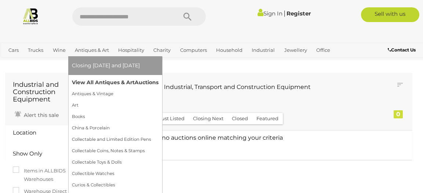
click at [98, 79] on link "View All Antiques & Art Auctions" at bounding box center [115, 82] width 87 height 11
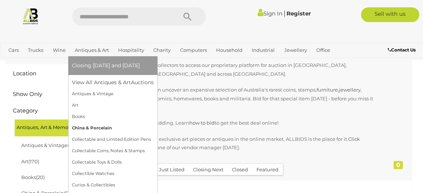
scroll to position [78, 0]
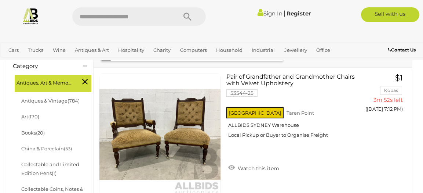
scroll to position [190, 0]
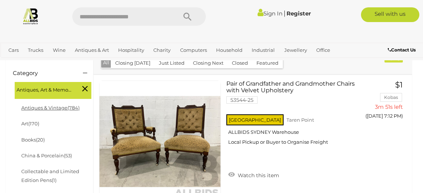
click at [70, 105] on span "(784)" at bounding box center [74, 108] width 12 height 6
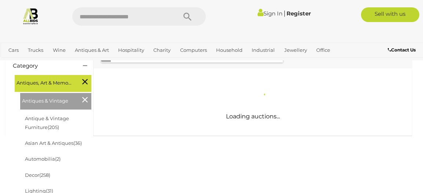
scroll to position [98, 0]
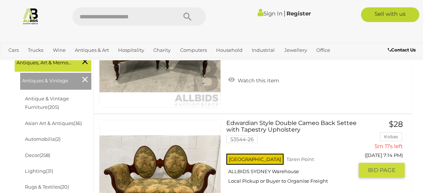
scroll to position [185, 0]
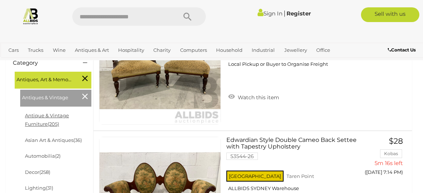
click at [57, 113] on link "Antique & Vintage Furniture (205)" at bounding box center [47, 119] width 44 height 14
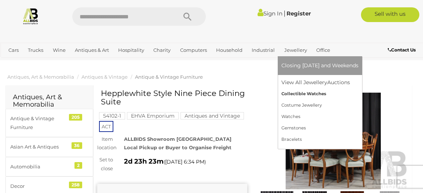
click at [317, 90] on link "Collectible Watches" at bounding box center [320, 93] width 77 height 11
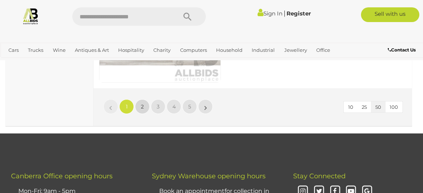
click at [145, 102] on link "2" at bounding box center [142, 106] width 15 height 15
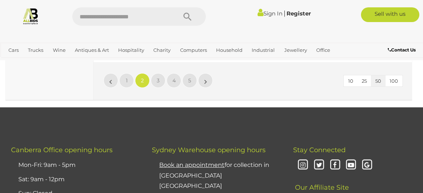
scroll to position [6777, 0]
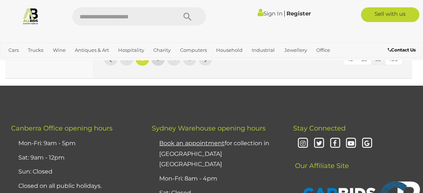
click at [160, 64] on link "3" at bounding box center [158, 58] width 15 height 15
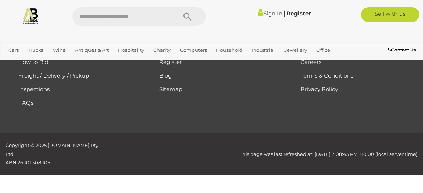
scroll to position [49, 0]
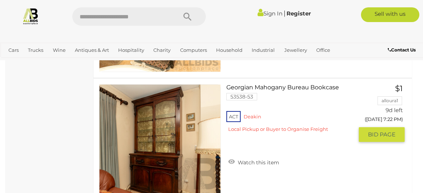
scroll to position [4329, 0]
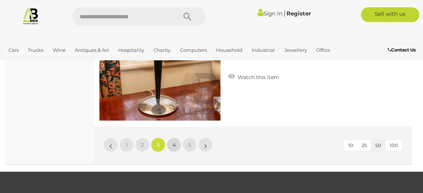
click at [177, 140] on link "4" at bounding box center [174, 144] width 15 height 15
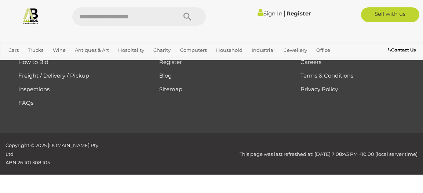
scroll to position [49, 0]
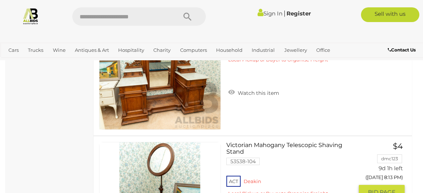
scroll to position [4410, 0]
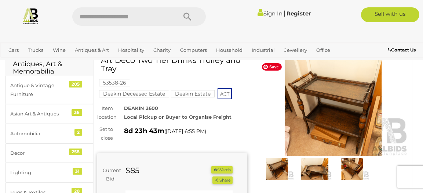
scroll to position [25, 0]
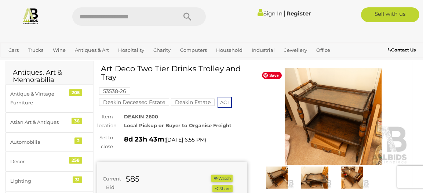
click at [352, 115] on img at bounding box center [334, 116] width 150 height 97
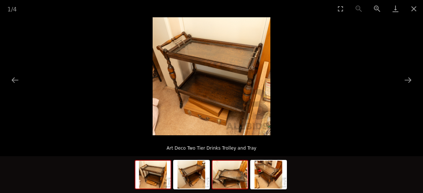
click at [239, 180] on img at bounding box center [230, 174] width 35 height 28
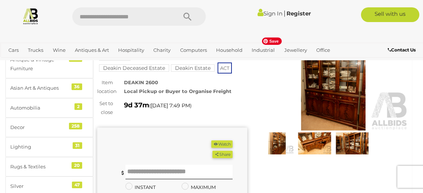
scroll to position [63, 0]
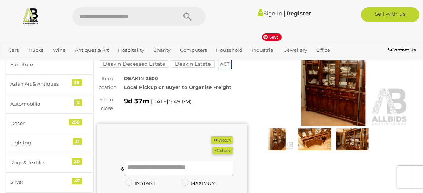
click at [322, 91] on img at bounding box center [334, 78] width 150 height 97
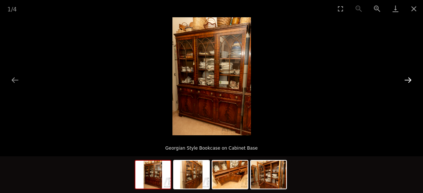
click at [405, 85] on button "Next slide" at bounding box center [408, 80] width 15 height 14
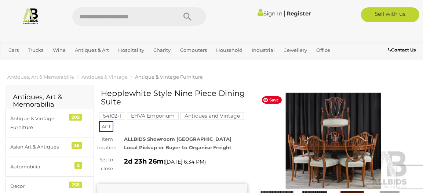
click at [295, 127] on img at bounding box center [334, 141] width 150 height 97
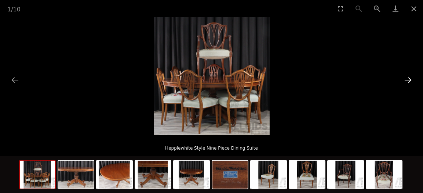
click at [408, 80] on button "Next slide" at bounding box center [408, 80] width 15 height 14
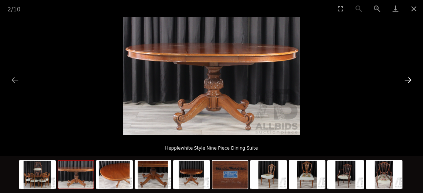
click at [408, 80] on button "Next slide" at bounding box center [408, 80] width 15 height 14
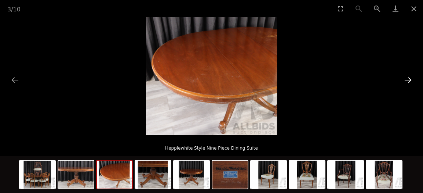
click at [408, 80] on button "Next slide" at bounding box center [408, 80] width 15 height 14
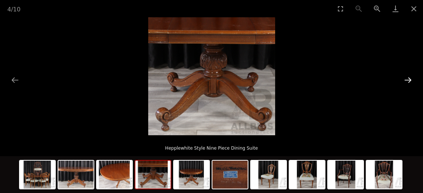
click at [408, 80] on button "Next slide" at bounding box center [408, 80] width 15 height 14
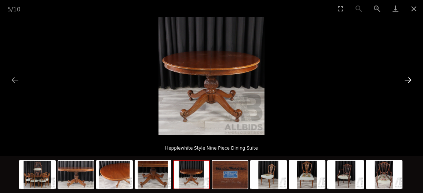
click at [408, 80] on button "Next slide" at bounding box center [408, 80] width 15 height 14
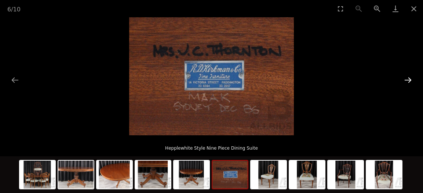
click at [408, 80] on button "Next slide" at bounding box center [408, 80] width 15 height 14
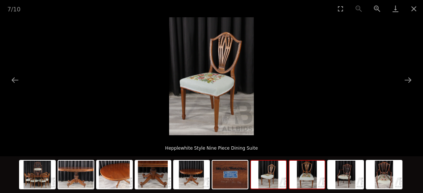
click at [314, 183] on img at bounding box center [307, 174] width 35 height 28
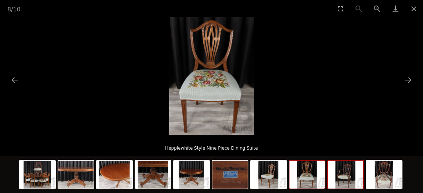
click at [342, 179] on img at bounding box center [345, 174] width 35 height 28
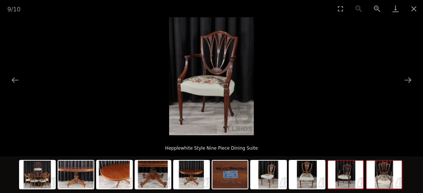
click at [373, 176] on img at bounding box center [384, 174] width 35 height 28
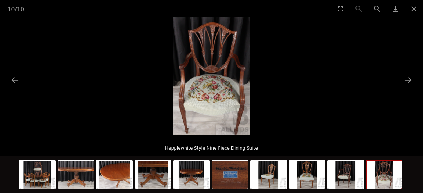
click at [373, 176] on img at bounding box center [384, 174] width 35 height 28
